Goal: Check status: Check status

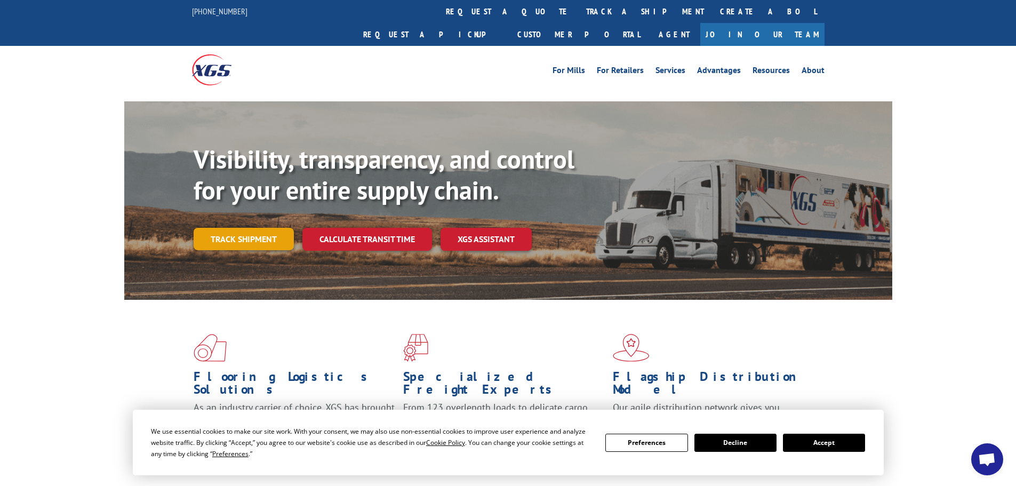
click at [248, 228] on link "Track shipment" at bounding box center [244, 239] width 100 height 22
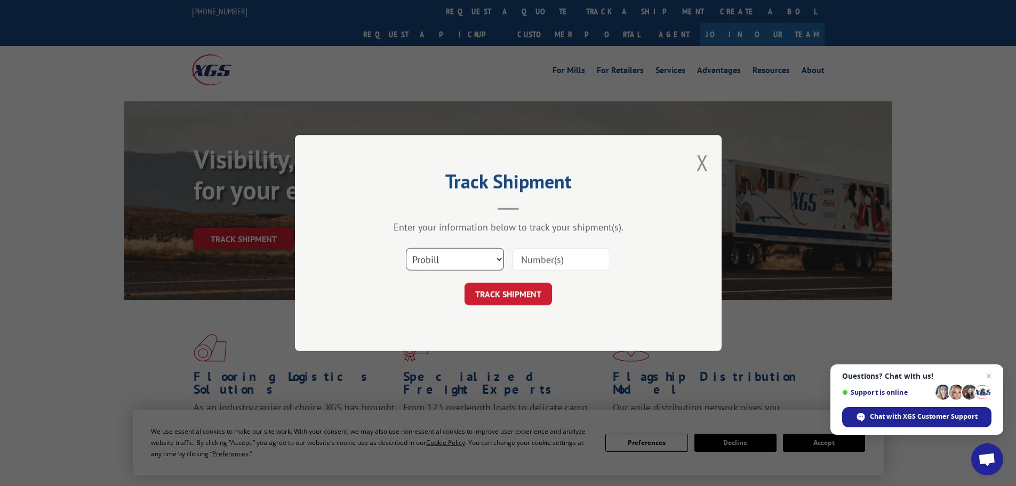
click at [486, 257] on select "Select category... Probill BOL PO" at bounding box center [455, 259] width 98 height 22
click at [554, 260] on input at bounding box center [561, 259] width 98 height 22
paste input "16331222"
type input "16331222"
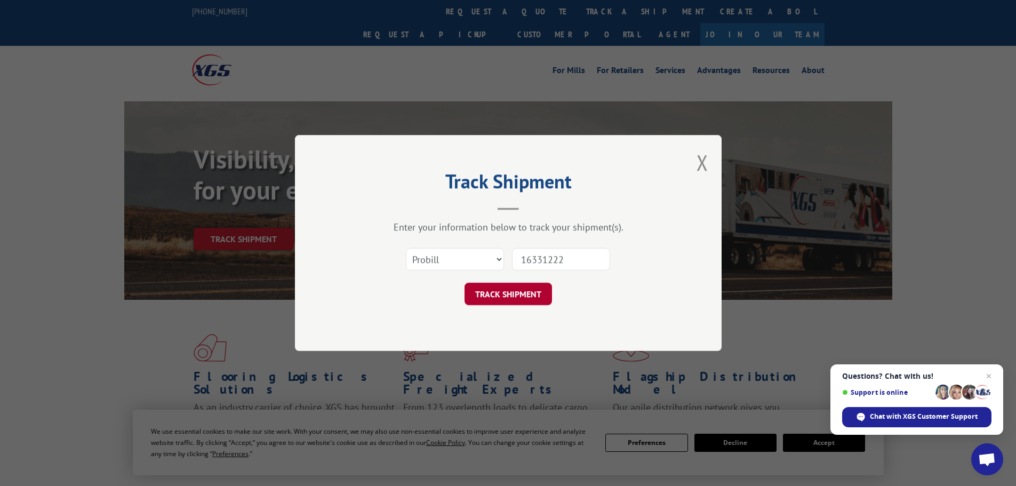
click at [501, 297] on button "TRACK SHIPMENT" at bounding box center [508, 294] width 87 height 22
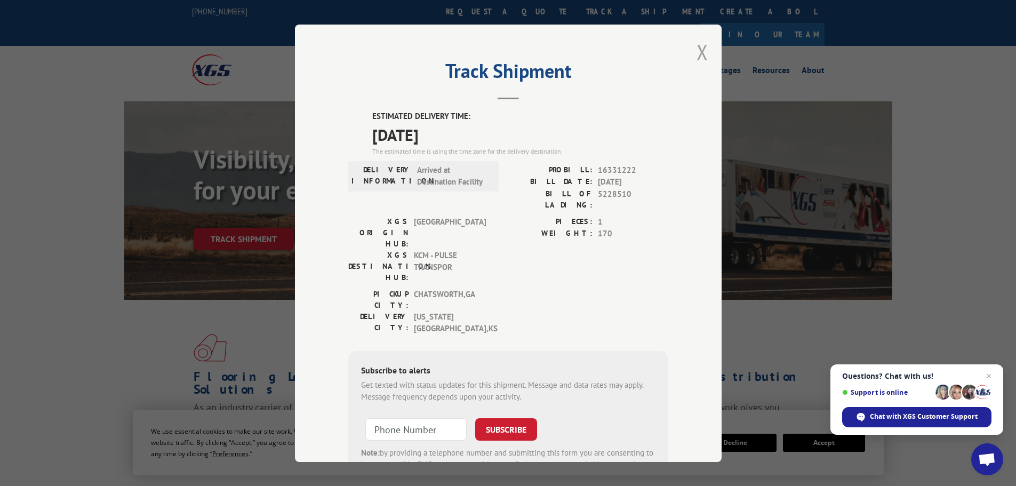
click at [697, 50] on button "Close modal" at bounding box center [703, 52] width 12 height 28
